Goal: Transaction & Acquisition: Purchase product/service

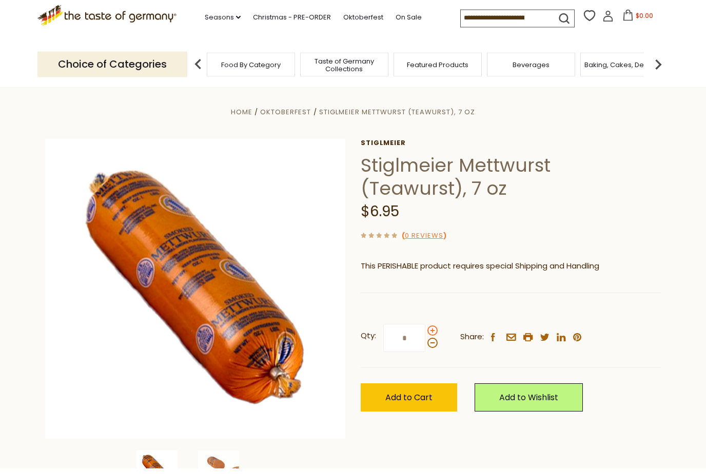
click at [434, 332] on span at bounding box center [432, 337] width 10 height 10
click at [425, 330] on input "*" at bounding box center [404, 344] width 42 height 28
click at [435, 332] on span at bounding box center [432, 337] width 10 height 10
click at [425, 330] on input "*" at bounding box center [404, 344] width 42 height 28
click at [436, 332] on span at bounding box center [432, 337] width 10 height 10
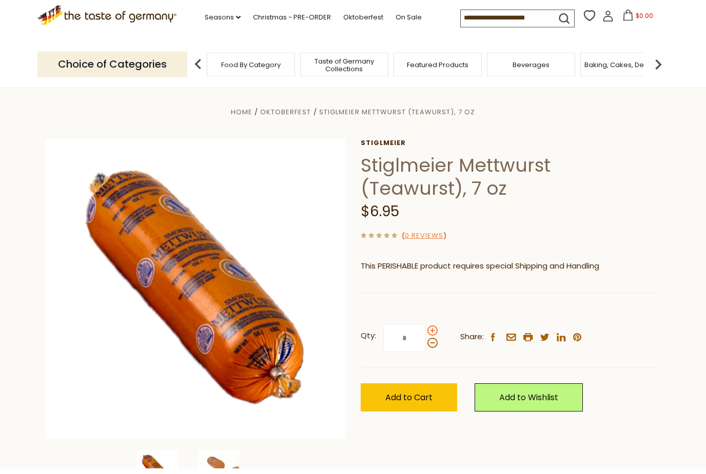
click at [425, 330] on input "*" at bounding box center [404, 344] width 42 height 28
click at [435, 345] on span at bounding box center [432, 349] width 10 height 10
click at [425, 345] on input "*" at bounding box center [404, 344] width 42 height 28
click at [434, 346] on span at bounding box center [432, 349] width 10 height 10
click at [425, 346] on input "*" at bounding box center [404, 344] width 42 height 28
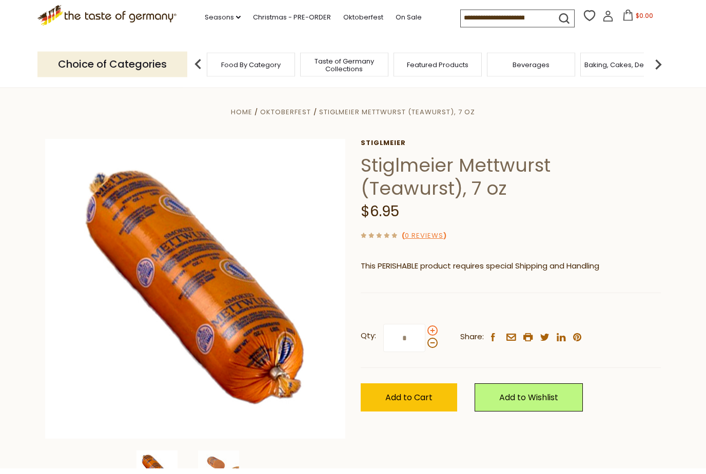
click at [434, 332] on span at bounding box center [432, 337] width 10 height 10
click at [425, 330] on input "*" at bounding box center [404, 344] width 42 height 28
type input "*"
click at [430, 398] on span "Add to Cart" at bounding box center [408, 404] width 47 height 12
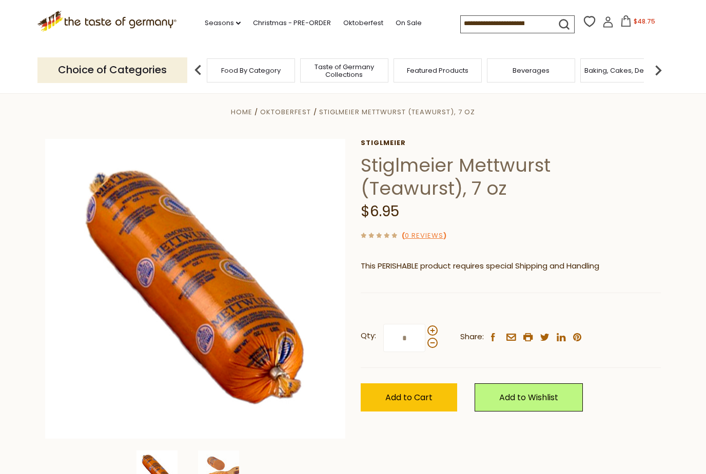
click at [197, 69] on img at bounding box center [198, 70] width 21 height 21
click at [199, 73] on img at bounding box center [198, 70] width 21 height 21
click at [174, 68] on span "Featured Products" at bounding box center [143, 71] width 62 height 8
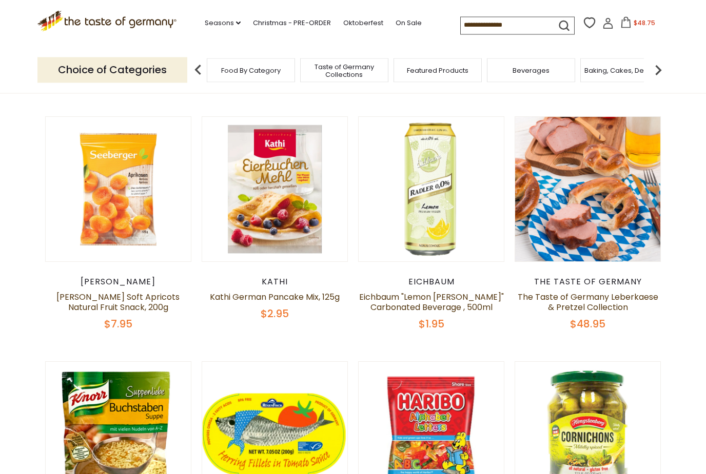
scroll to position [346, 0]
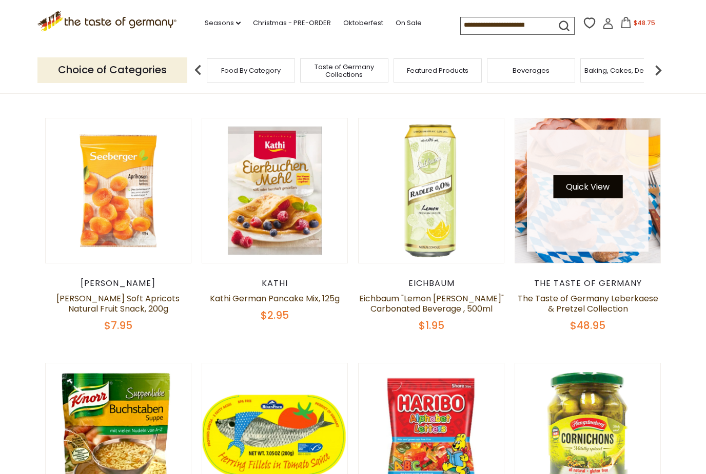
click at [579, 181] on button "Quick View" at bounding box center [587, 186] width 69 height 23
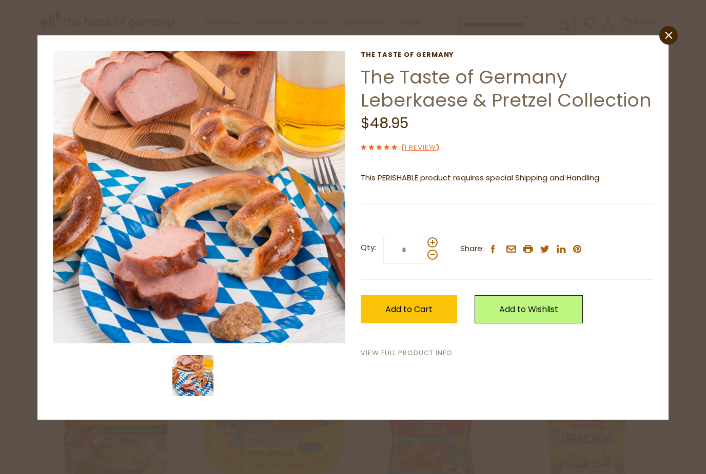
click at [376, 350] on link "View Full Product Info" at bounding box center [407, 353] width 92 height 11
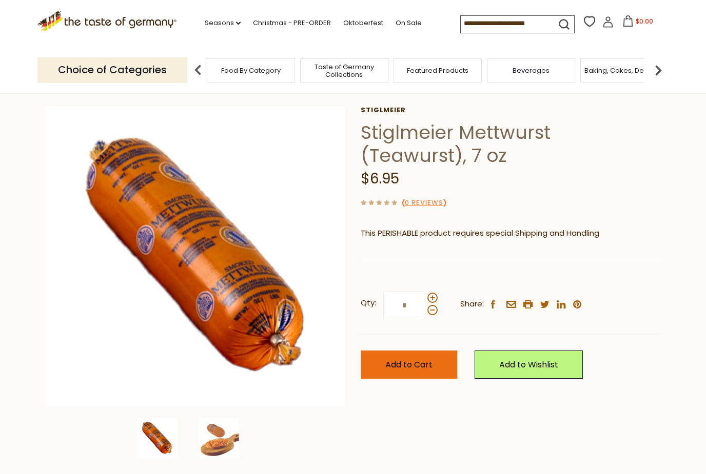
click at [425, 369] on span "Add to Cart" at bounding box center [408, 365] width 47 height 12
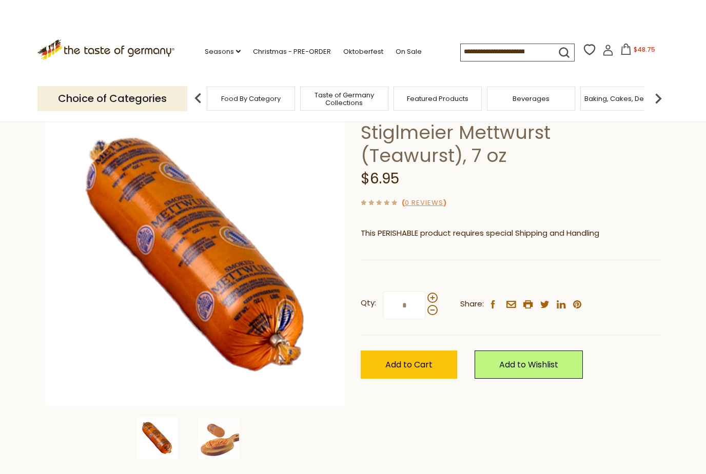
click at [528, 44] on input at bounding box center [504, 51] width 87 height 14
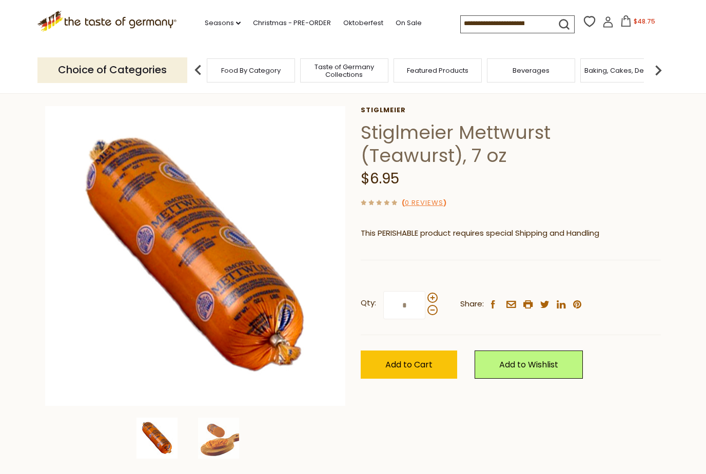
click at [616, 156] on h1 "Stiglmeier Mettwurst (Teawurst), 7 oz" at bounding box center [511, 144] width 300 height 46
click at [626, 29] on button "$48.75" at bounding box center [638, 22] width 44 height 15
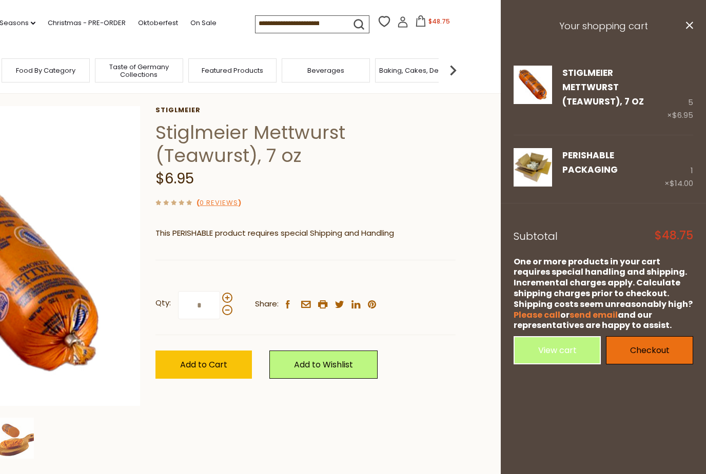
click at [638, 336] on link "Checkout" at bounding box center [649, 350] width 87 height 28
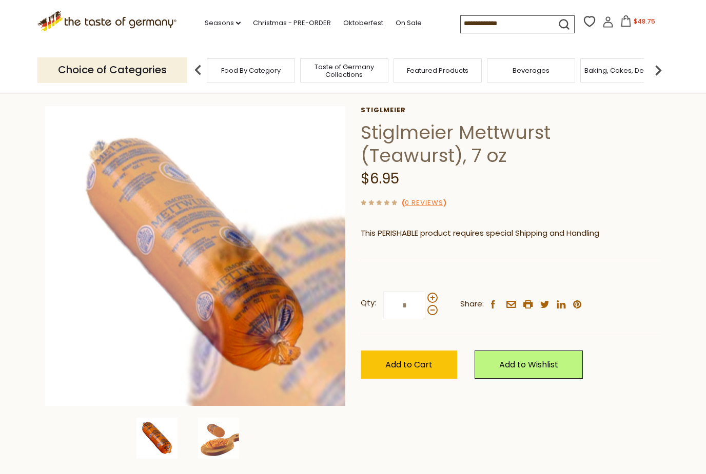
scroll to position [39, 0]
